Goal: Transaction & Acquisition: Purchase product/service

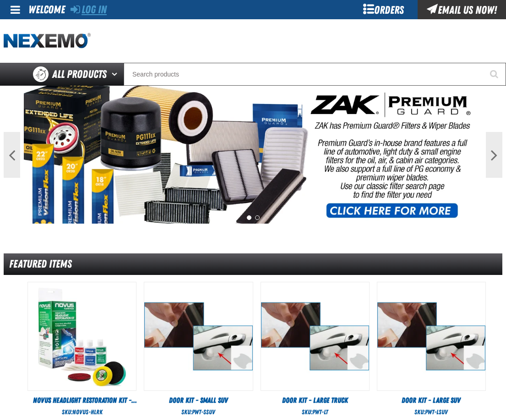
click at [90, 8] on link "Log In" at bounding box center [89, 9] width 36 height 13
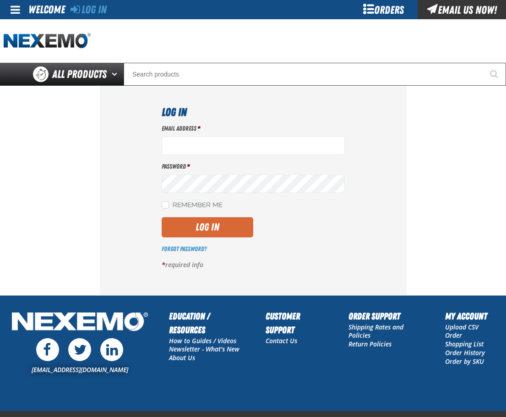
type input "[EMAIL_ADDRESS][DOMAIN_NAME]"
click at [183, 224] on button "Log In" at bounding box center [208, 227] width 92 height 20
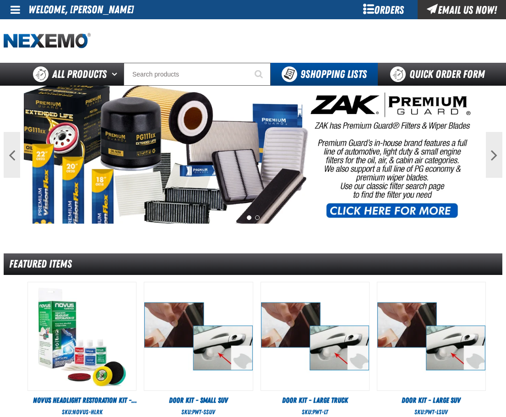
click at [381, 12] on div "Orders" at bounding box center [383, 9] width 69 height 19
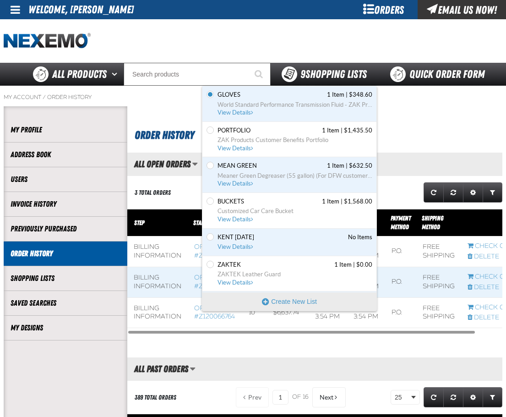
scroll to position [0, 0]
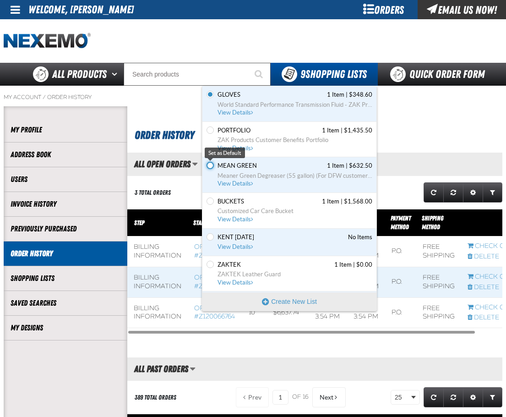
click at [209, 166] on input "Set the MEAN GREEN as Default" at bounding box center [210, 165] width 7 height 7
radio input "true"
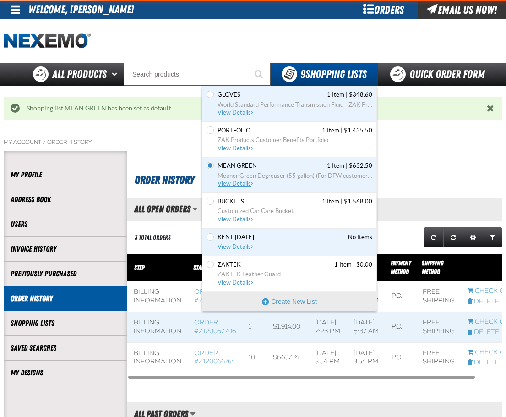
click at [227, 183] on span "View Details" at bounding box center [236, 183] width 37 height 7
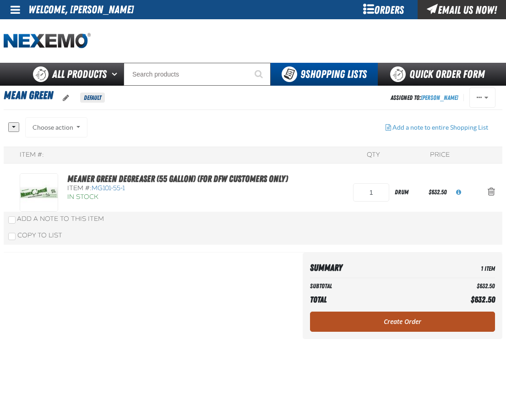
click at [405, 321] on link "Create Order" at bounding box center [402, 321] width 185 height 20
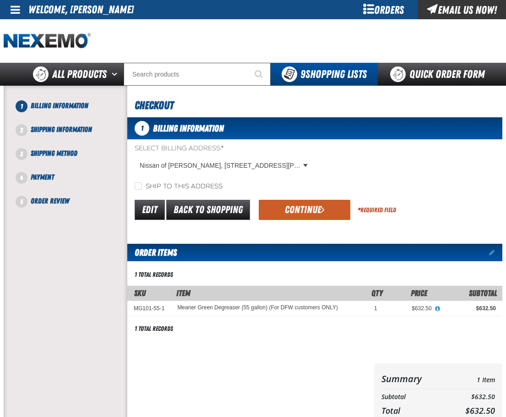
click at [149, 187] on label "Ship to this address" at bounding box center [179, 186] width 88 height 9
click at [142, 187] on input "Ship to this address" at bounding box center [138, 185] width 7 height 7
checkbox input "true"
click at [289, 211] on button "Continue" at bounding box center [305, 210] width 92 height 20
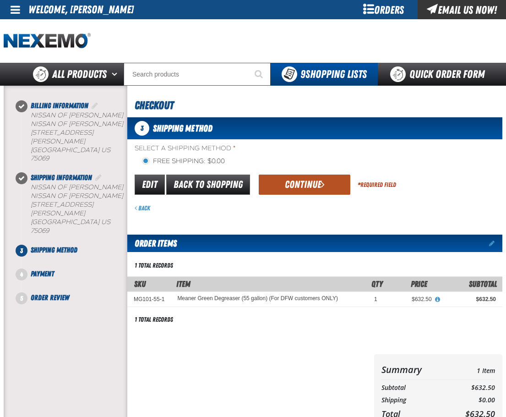
click at [315, 185] on button "Continue" at bounding box center [305, 184] width 92 height 20
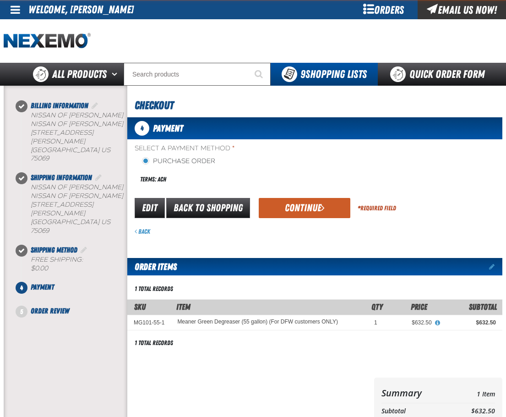
click at [315, 185] on div "Select a Payment Method * Purchase Order Terms: ACH" at bounding box center [314, 166] width 375 height 45
click at [310, 207] on button "Continue" at bounding box center [305, 208] width 92 height 20
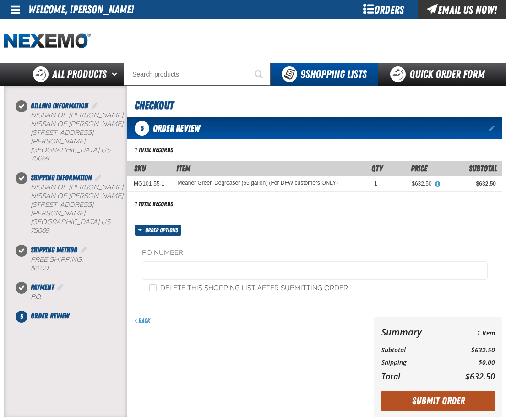
click at [441, 392] on button "Submit Order" at bounding box center [438, 401] width 114 height 20
